Goal: Navigation & Orientation: Find specific page/section

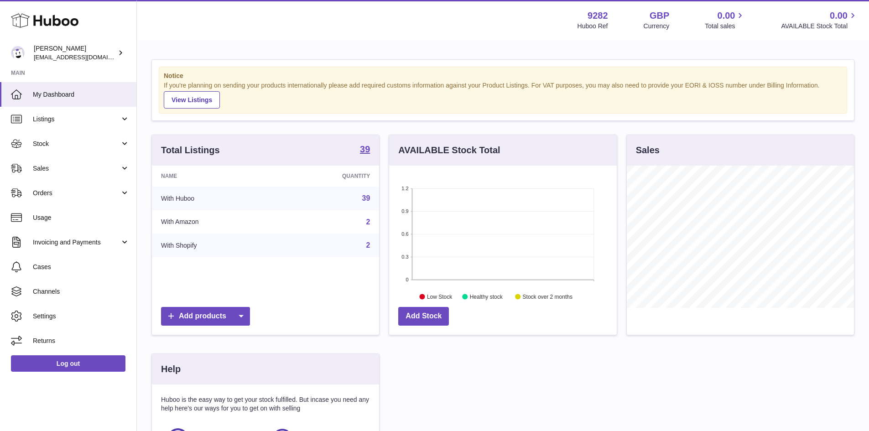
scroll to position [142, 228]
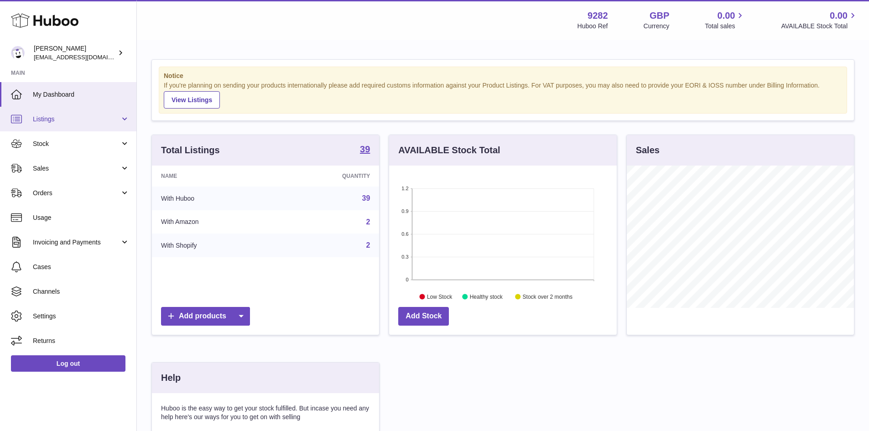
click at [89, 119] on span "Listings" at bounding box center [76, 119] width 87 height 9
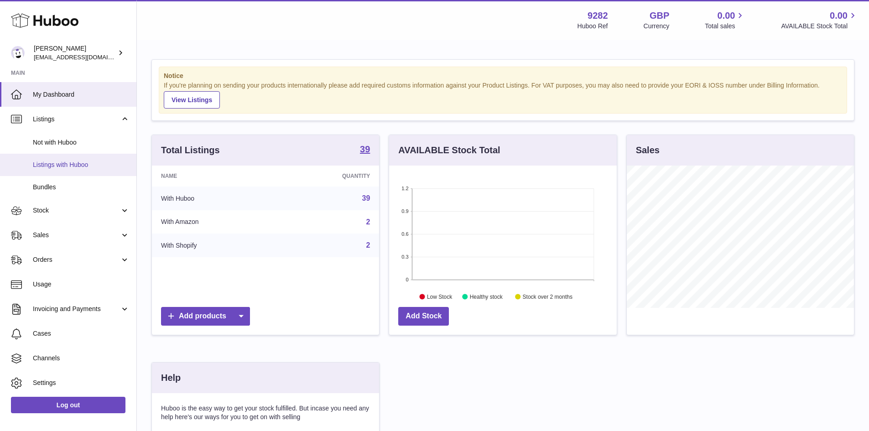
click at [73, 166] on span "Listings with Huboo" at bounding box center [81, 165] width 97 height 9
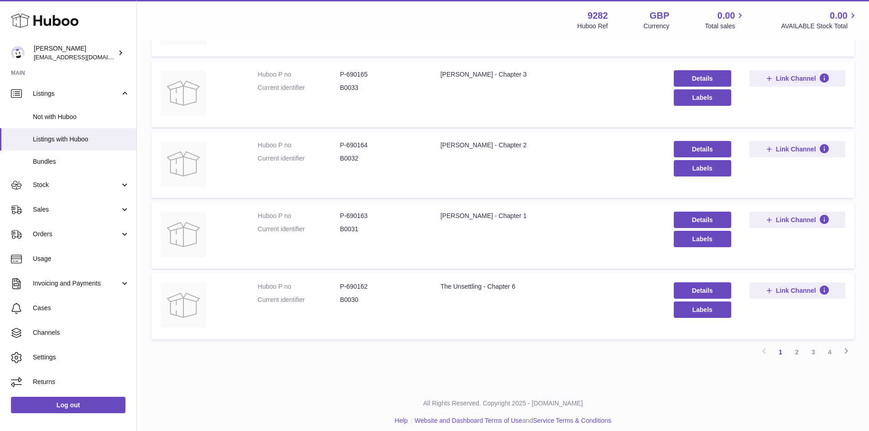
scroll to position [569, 0]
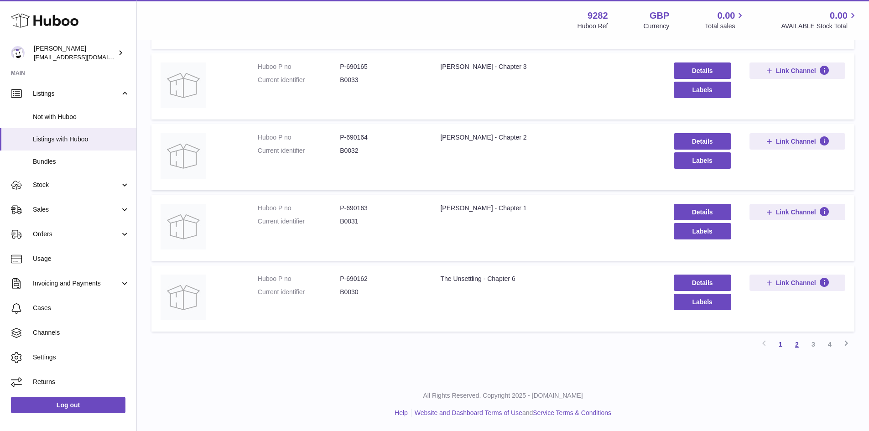
click at [792, 346] on link "2" at bounding box center [797, 344] width 16 height 16
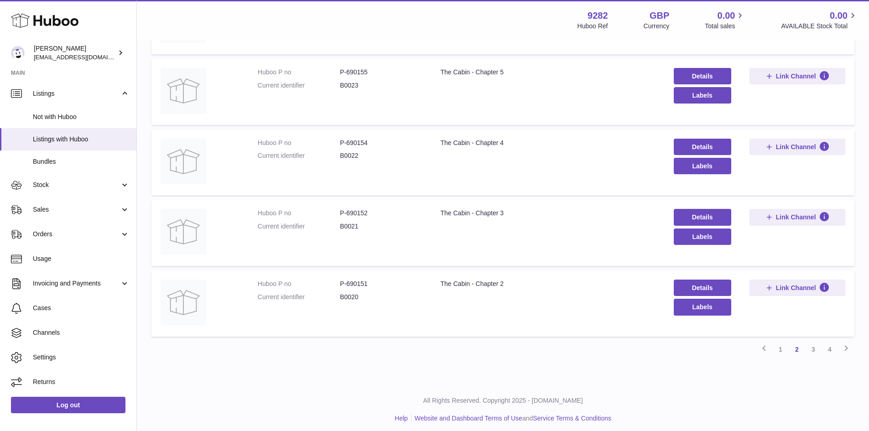
scroll to position [533, 0]
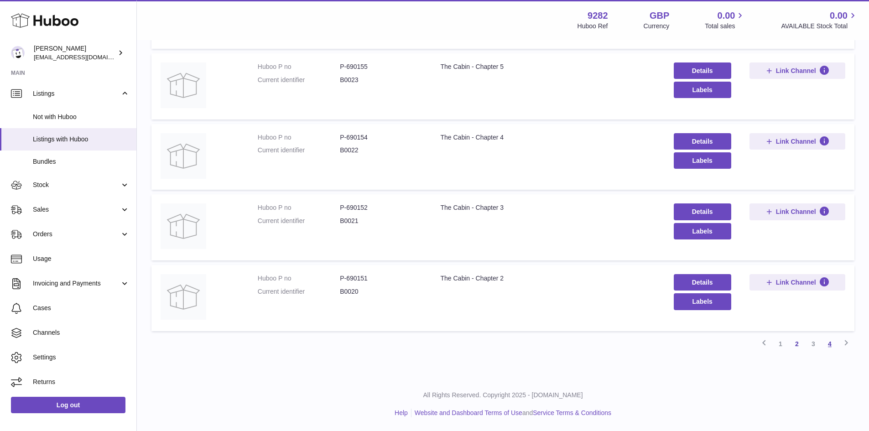
click at [830, 345] on link "4" at bounding box center [830, 344] width 16 height 16
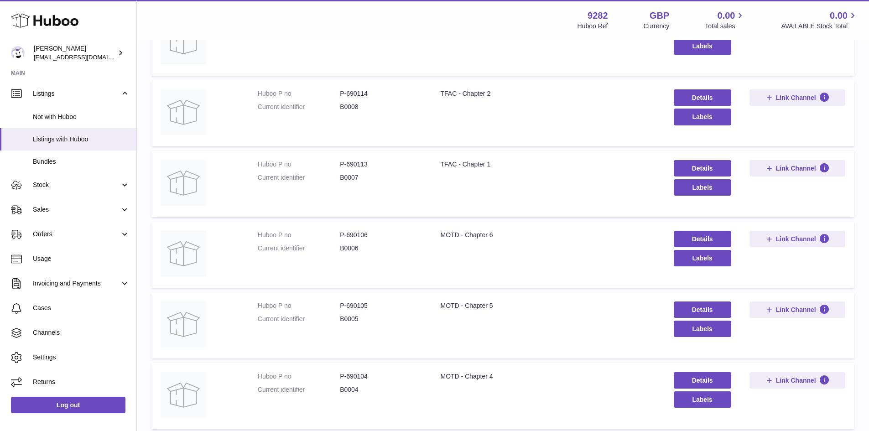
scroll to position [178, 0]
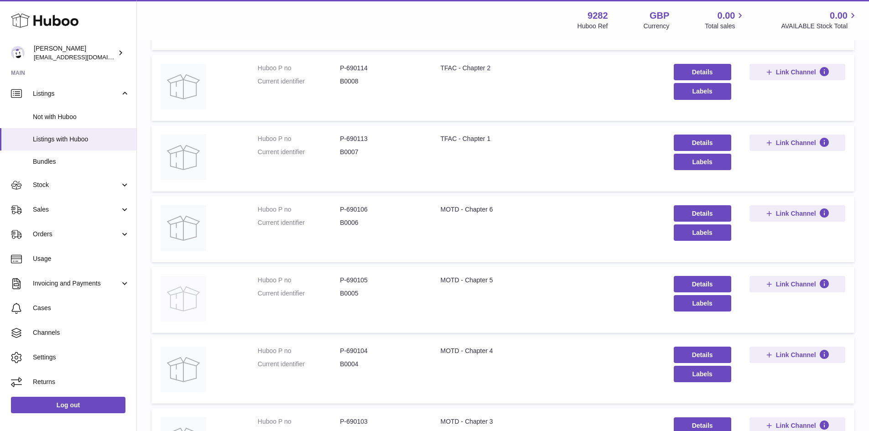
click at [185, 297] on img at bounding box center [184, 299] width 46 height 46
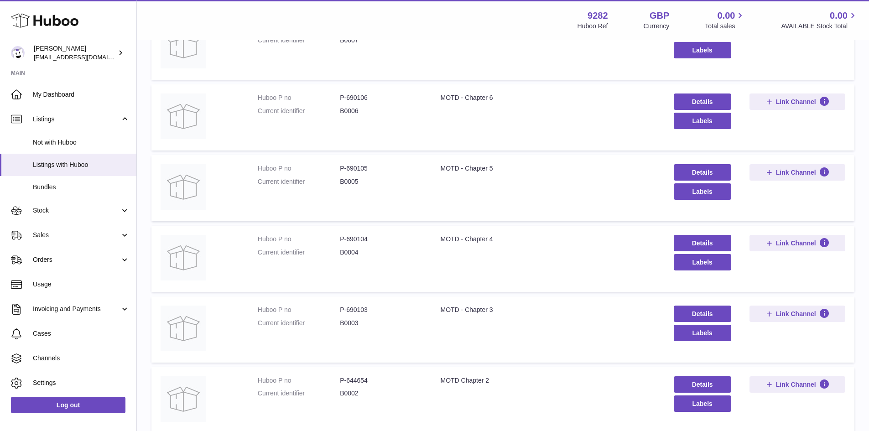
scroll to position [462, 0]
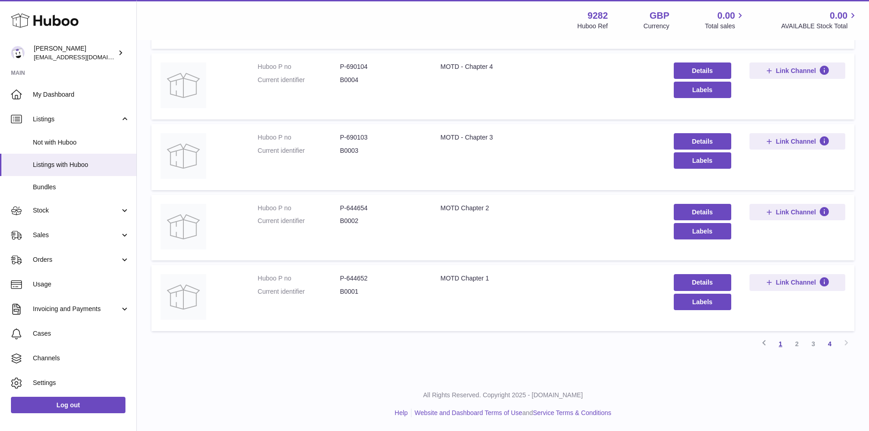
click at [781, 344] on link "1" at bounding box center [780, 344] width 16 height 16
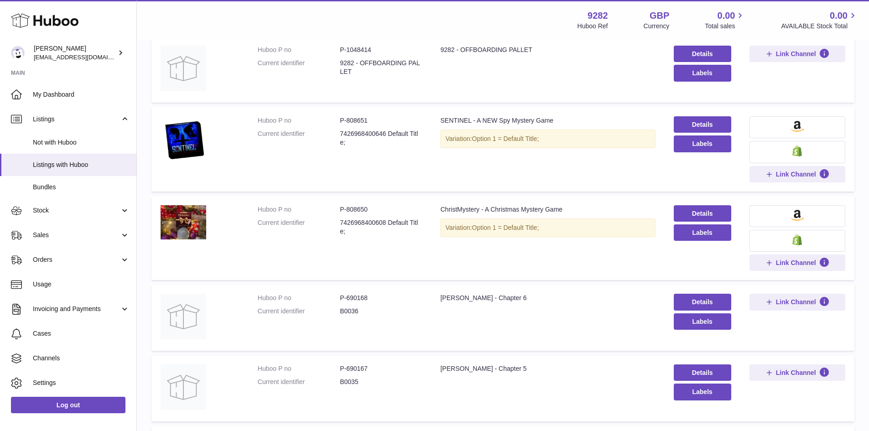
scroll to position [87, 0]
